Goal: Use online tool/utility: Utilize a website feature to perform a specific function

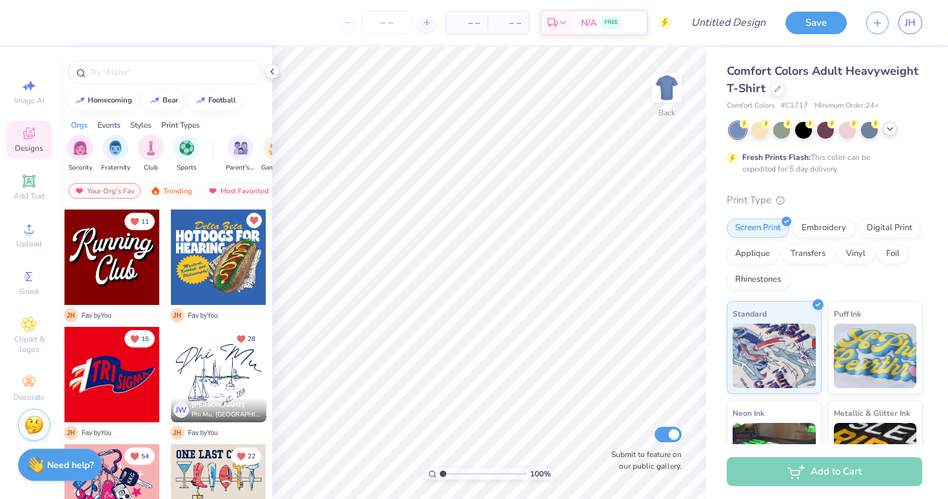
click at [887, 133] on icon at bounding box center [890, 129] width 10 height 10
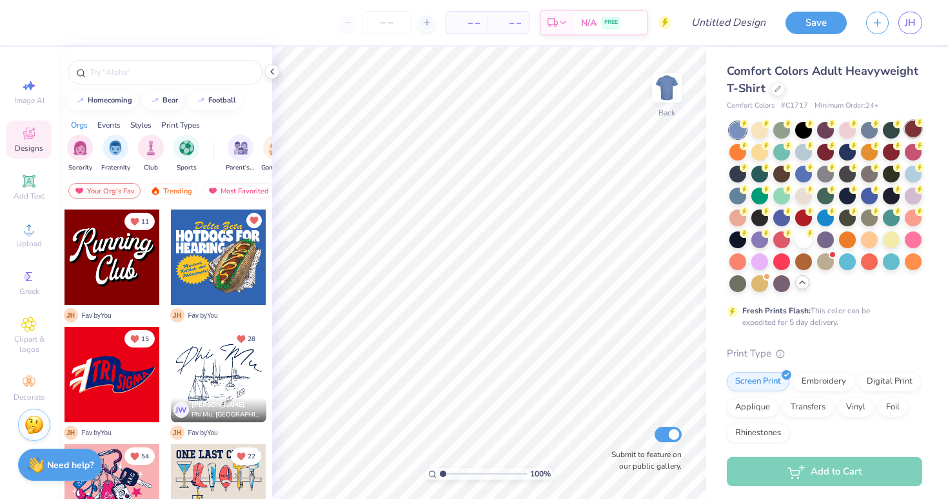
click at [912, 132] on div at bounding box center [913, 129] width 17 height 17
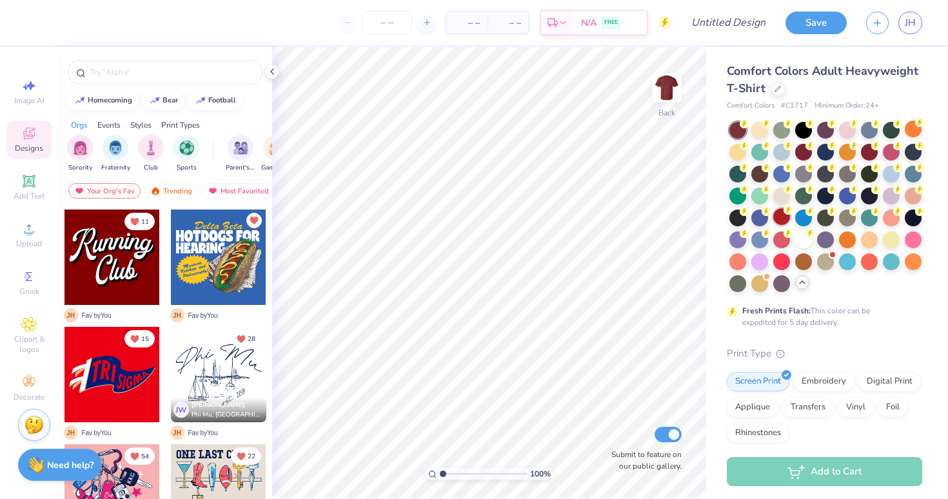
click at [785, 217] on div at bounding box center [781, 216] width 17 height 17
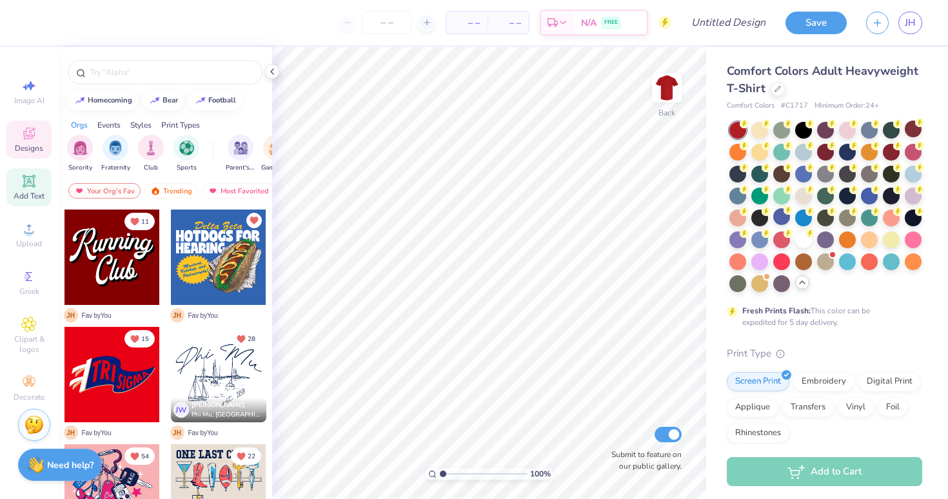
click at [16, 182] on div "Add Text" at bounding box center [28, 187] width 45 height 38
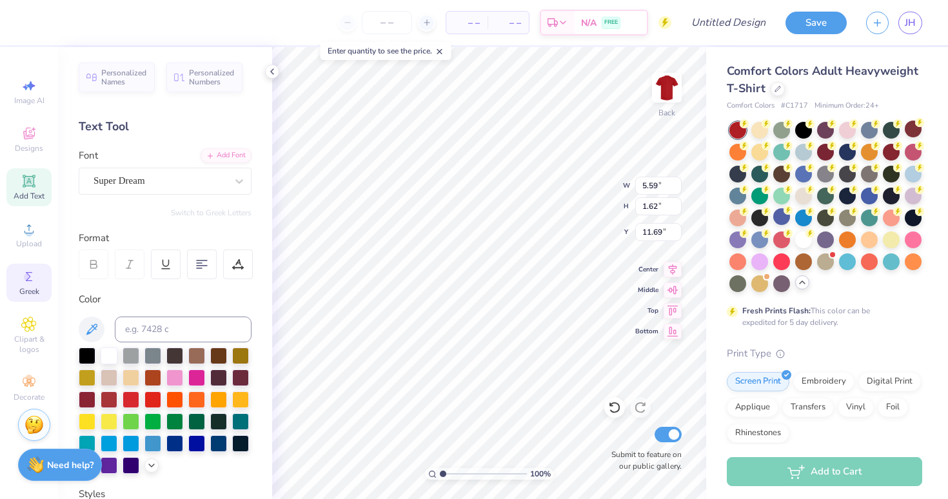
click at [32, 286] on span "Greek" at bounding box center [29, 291] width 20 height 10
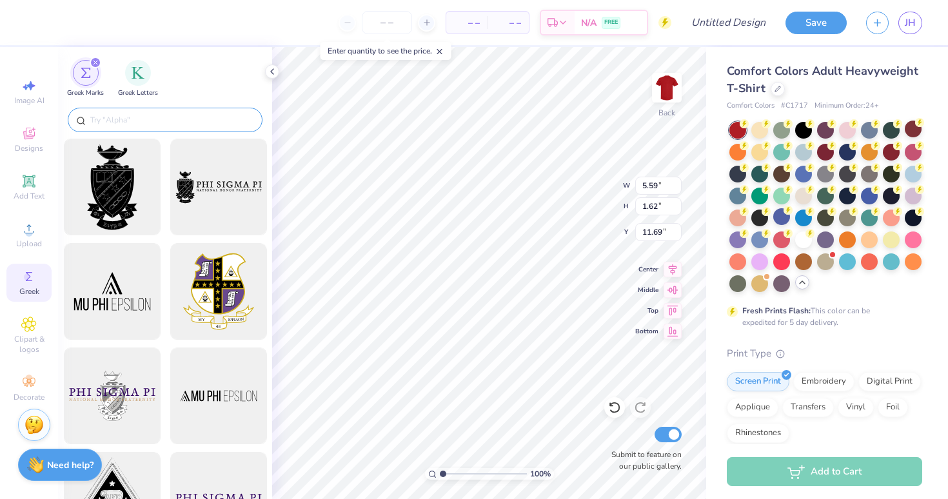
click at [131, 111] on div at bounding box center [165, 120] width 195 height 25
click at [131, 113] on input "text" at bounding box center [171, 119] width 165 height 13
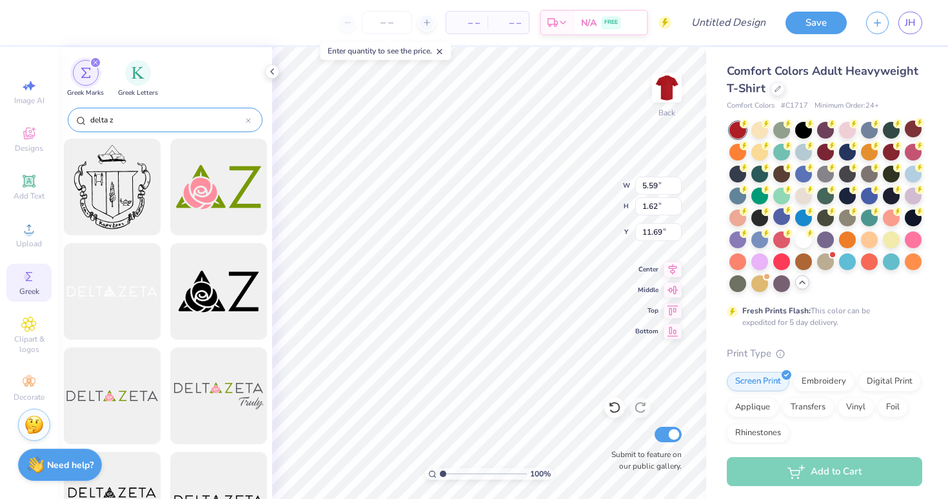
click at [121, 125] on input "delta z" at bounding box center [167, 119] width 157 height 13
type input "delta z"
click at [112, 182] on div at bounding box center [112, 187] width 106 height 106
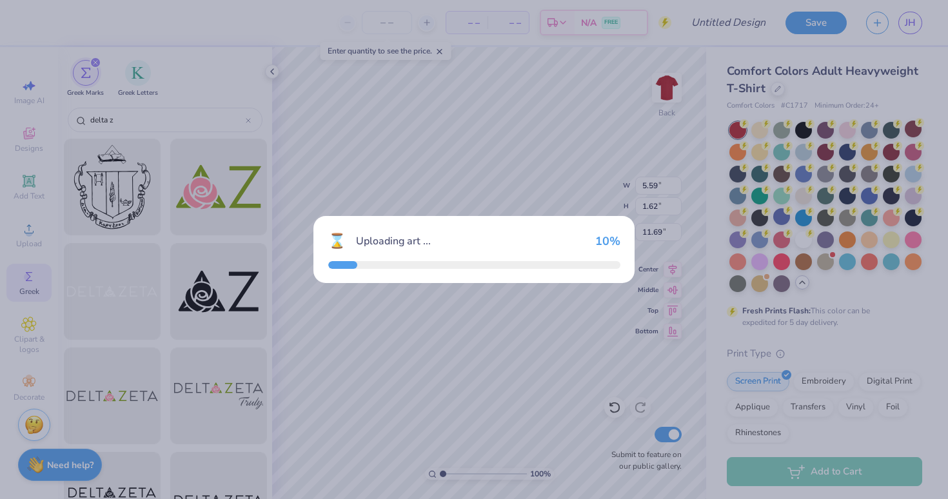
type input "14.17"
type input "15.64"
type input "3.00"
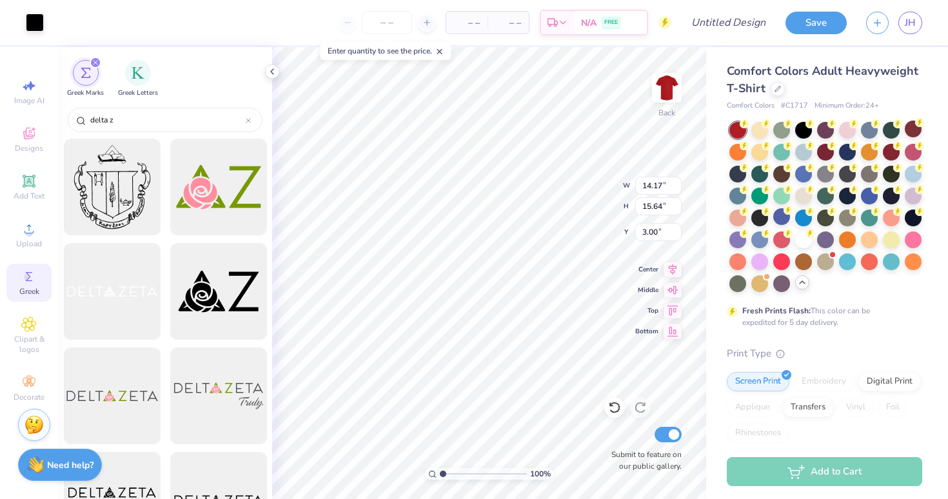
type input "3.40"
type input "3.75"
type input "3.00"
type input "5.59"
type input "1.62"
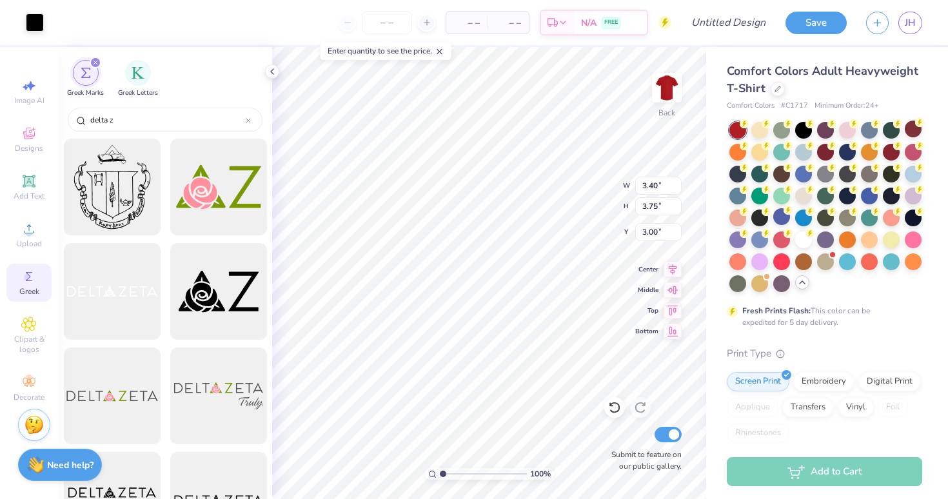
type input "11.69"
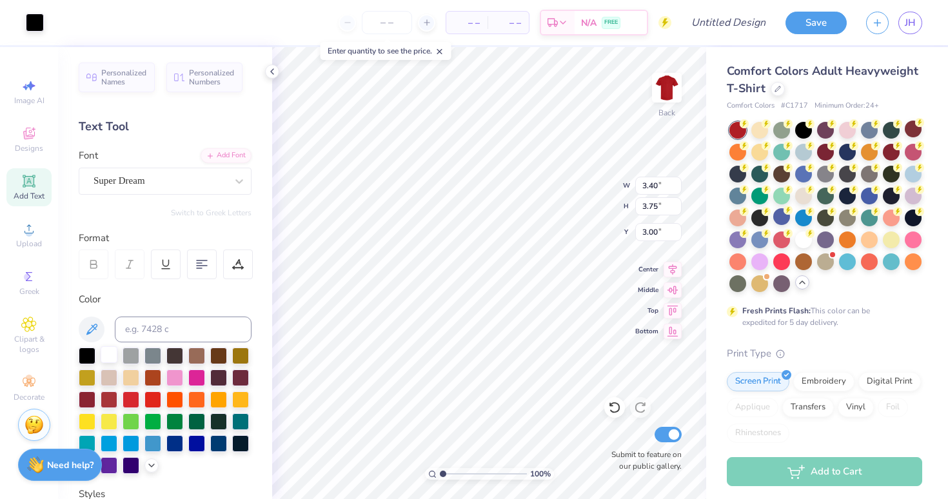
click at [108, 358] on div at bounding box center [109, 354] width 17 height 17
click at [111, 355] on div at bounding box center [109, 354] width 17 height 17
click at [104, 355] on div at bounding box center [109, 354] width 17 height 17
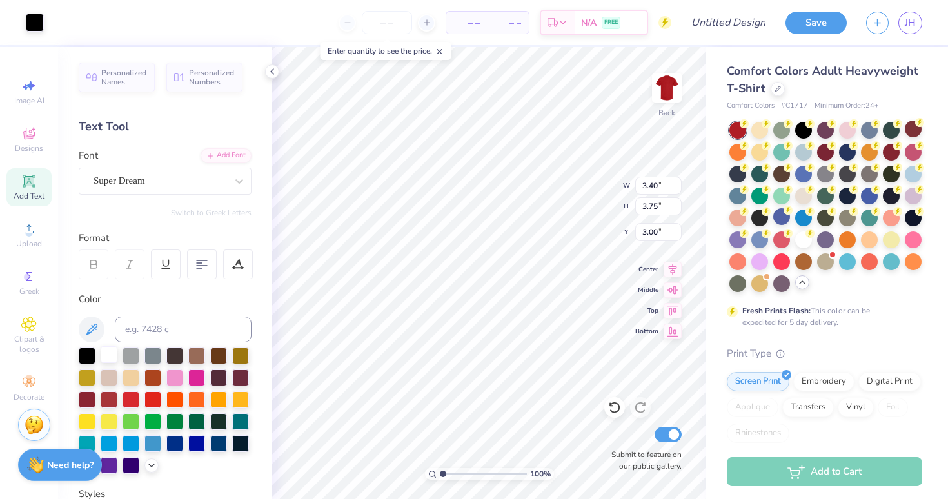
click at [104, 355] on div at bounding box center [109, 354] width 17 height 17
